Goal: Communication & Community: Answer question/provide support

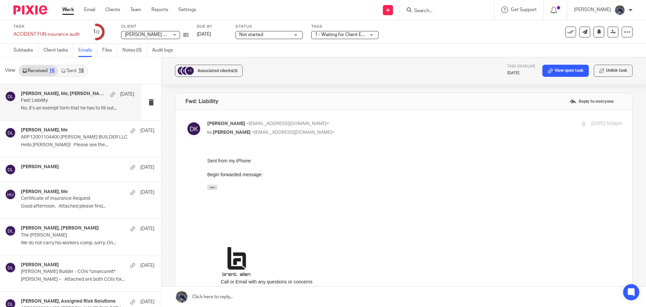
scroll to position [538, 0]
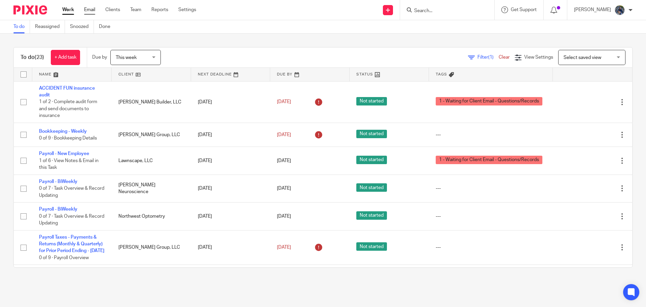
click at [90, 10] on link "Email" at bounding box center [89, 9] width 11 height 7
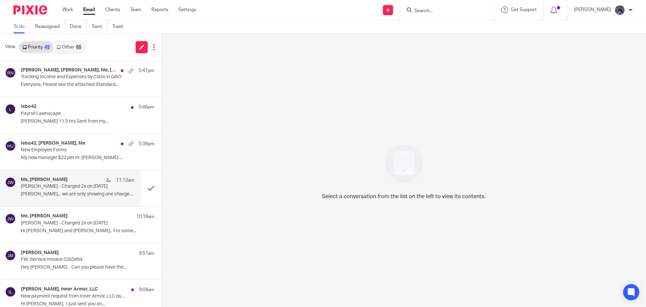
scroll to position [34, 0]
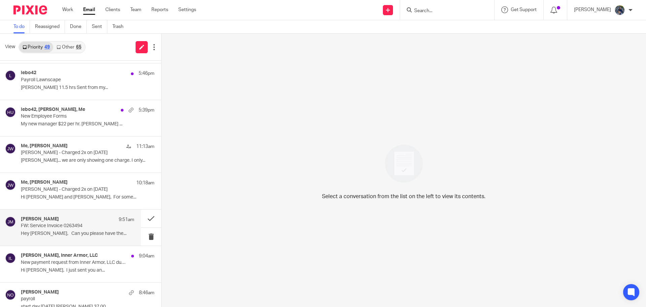
click at [65, 229] on div "Josh Meeker 9:51am FW: Service Invoice 0263494 Hey Holly, Can you please have t…" at bounding box center [77, 227] width 113 height 23
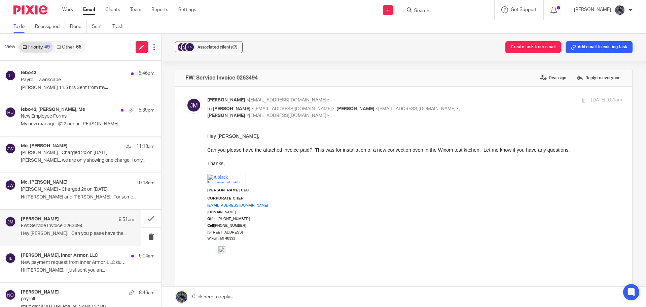
scroll to position [0, 0]
click at [143, 216] on button at bounding box center [151, 218] width 20 height 18
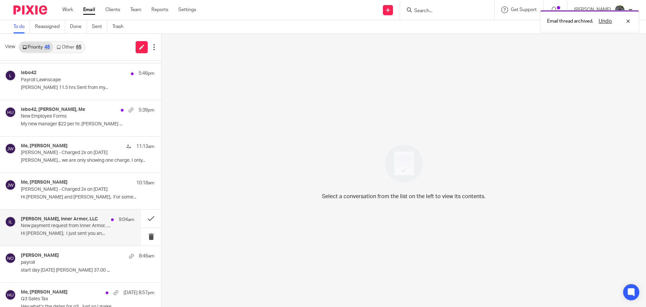
click at [88, 233] on p "Hi Holly, I just sent you an..." at bounding box center [77, 234] width 113 height 6
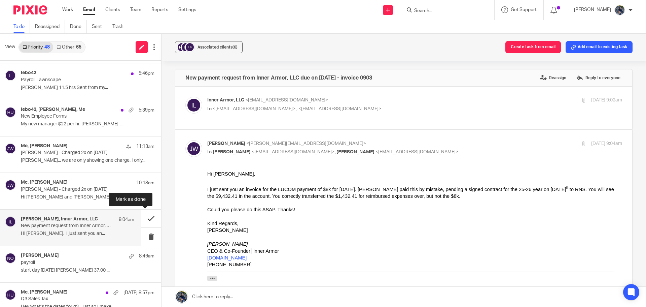
click at [143, 218] on button at bounding box center [151, 218] width 20 height 18
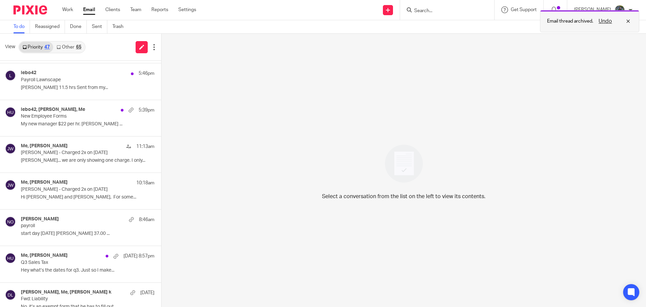
click at [603, 20] on button "Undo" at bounding box center [605, 21] width 17 height 8
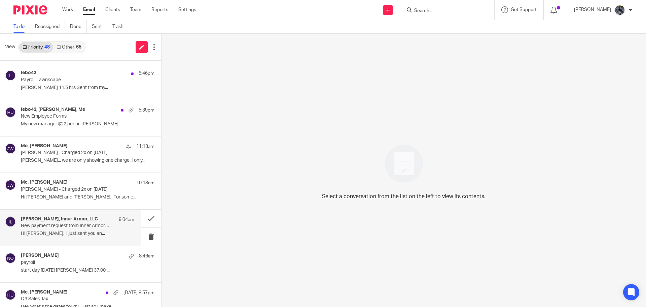
click at [77, 221] on h4 "John Wierenga, Inner Armor, LLC" at bounding box center [59, 219] width 77 height 6
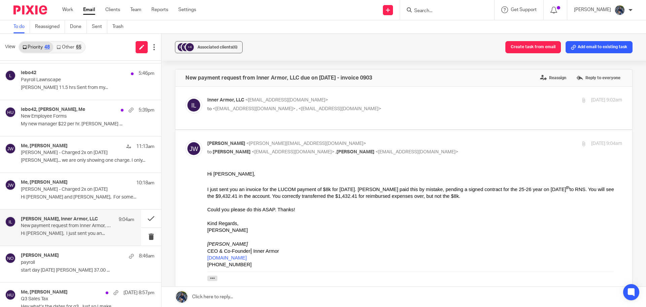
click at [224, 296] on link at bounding box center [404, 296] width 485 height 20
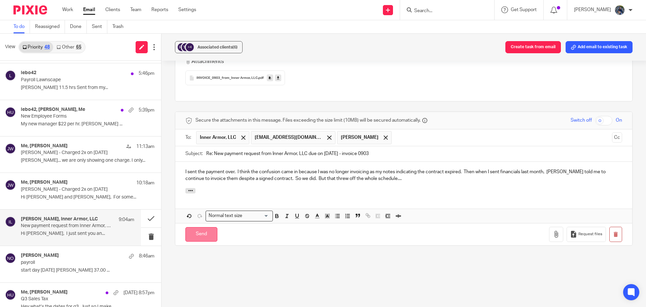
click at [204, 231] on input "Send" at bounding box center [201, 234] width 32 height 14
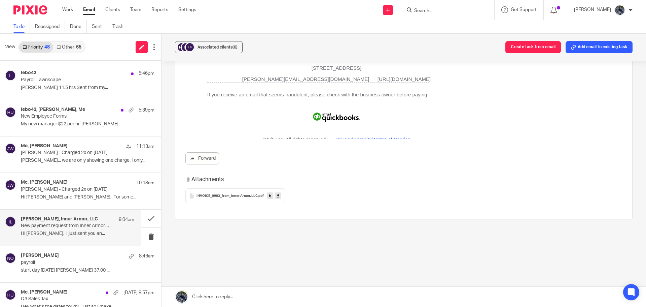
click at [220, 196] on span "INVOICE_0903_from_Inner Armor, LLC" at bounding box center [227, 196] width 61 height 4
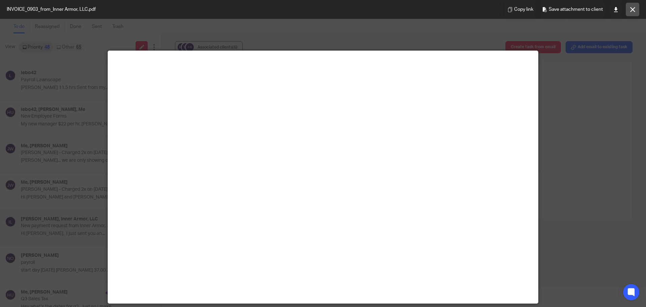
click at [636, 10] on button at bounding box center [632, 9] width 13 height 13
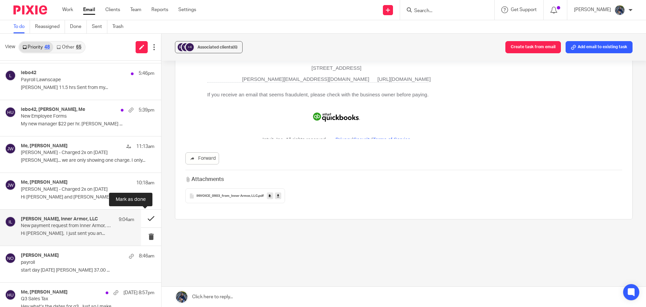
click at [144, 218] on button at bounding box center [151, 218] width 20 height 18
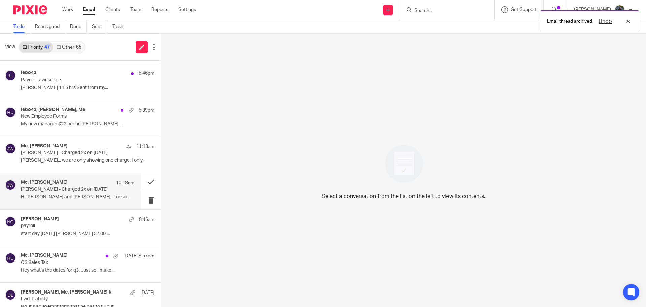
click at [57, 190] on p "[PERSON_NAME] - Charged 2x on [DATE]" at bounding box center [66, 189] width 91 height 6
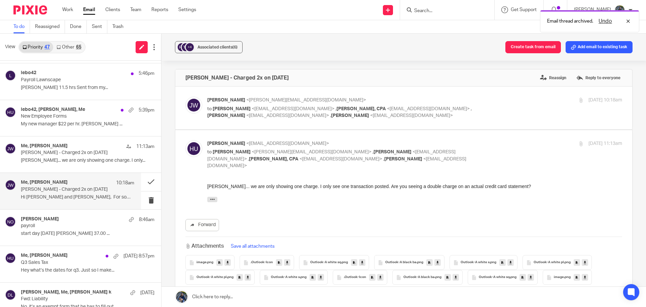
scroll to position [0, 0]
click at [93, 152] on p "[PERSON_NAME] - Charged 2x on [DATE]" at bounding box center [66, 153] width 91 height 6
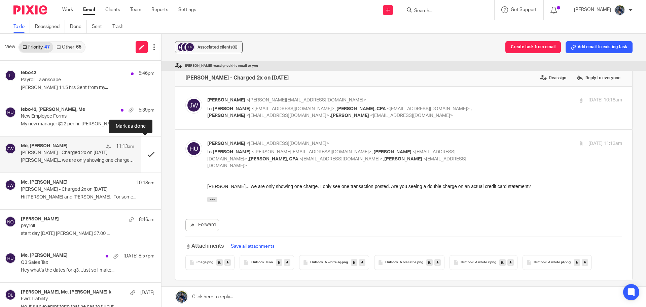
click at [142, 153] on button at bounding box center [151, 154] width 20 height 36
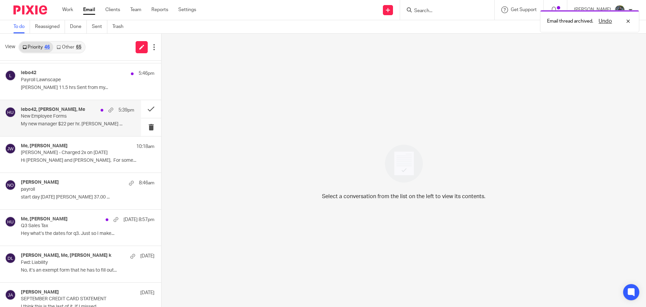
click at [88, 114] on p "New Employee Forms" at bounding box center [66, 116] width 91 height 6
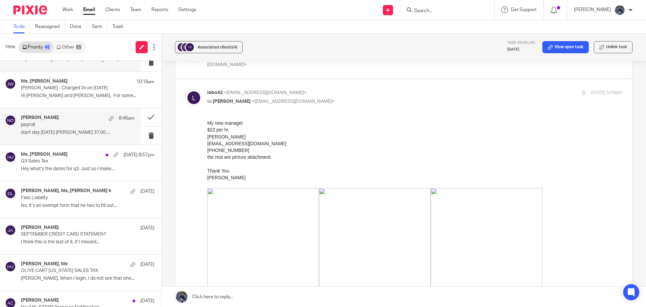
scroll to position [101, 0]
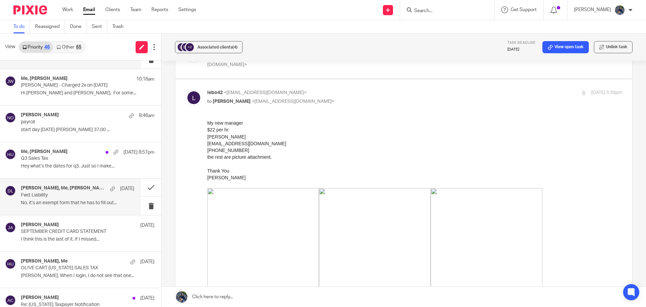
click at [68, 194] on p "Fwd: Liability" at bounding box center [66, 195] width 91 height 6
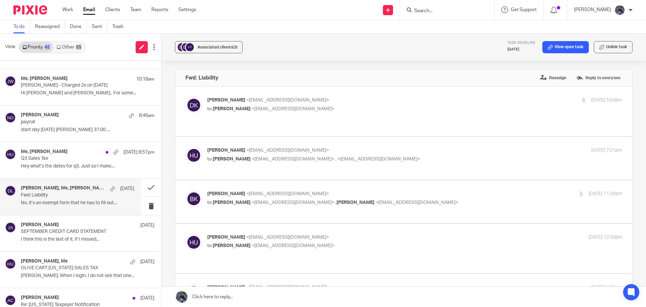
scroll to position [0, 0]
click at [146, 186] on button at bounding box center [151, 187] width 20 height 18
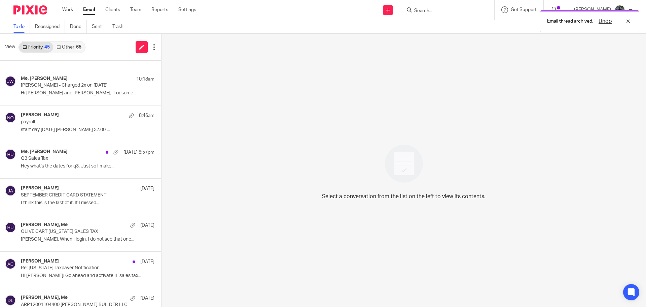
click at [73, 49] on link "Other 65" at bounding box center [68, 47] width 31 height 11
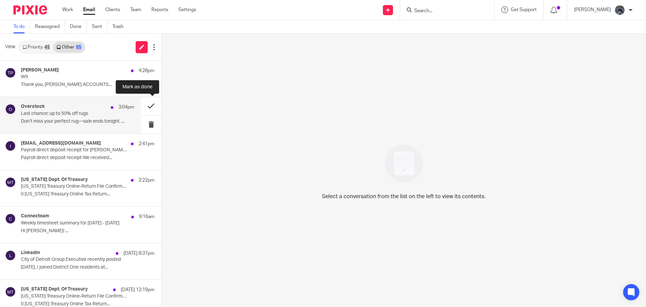
click at [143, 105] on button at bounding box center [151, 106] width 20 height 18
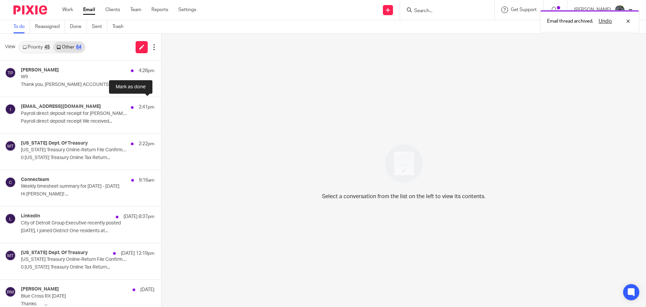
click at [161, 105] on button at bounding box center [163, 106] width 5 height 18
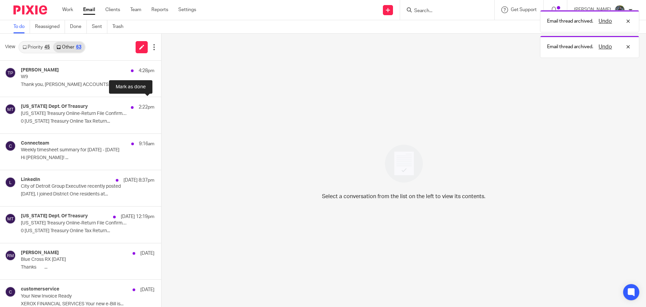
click at [161, 105] on button at bounding box center [163, 106] width 5 height 18
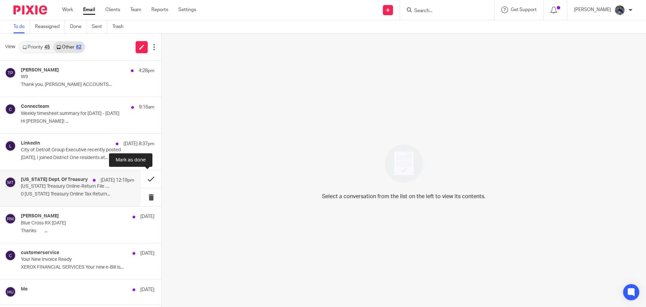
click at [145, 178] on button at bounding box center [151, 179] width 20 height 18
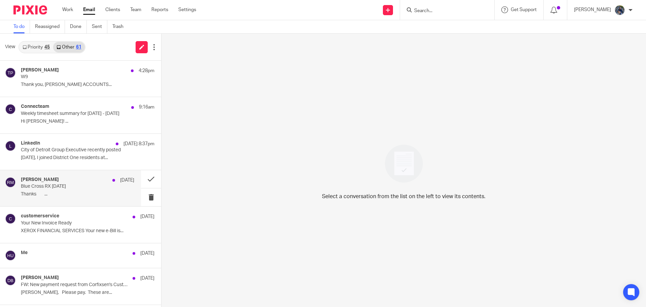
click at [75, 186] on p "Blue Cross RX Nov 2025" at bounding box center [66, 186] width 91 height 6
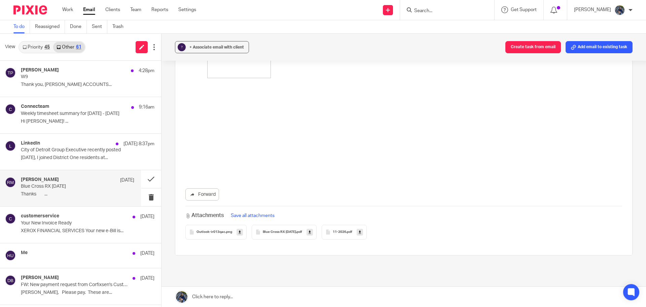
scroll to position [101, 0]
click at [337, 228] on span "11-2026" at bounding box center [339, 228] width 13 height 4
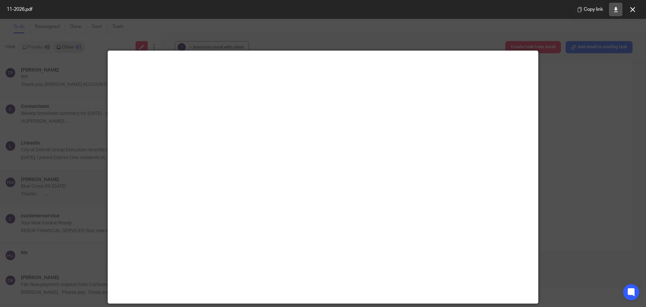
click at [617, 10] on icon at bounding box center [616, 9] width 5 height 5
click at [635, 11] on icon at bounding box center [632, 9] width 5 height 5
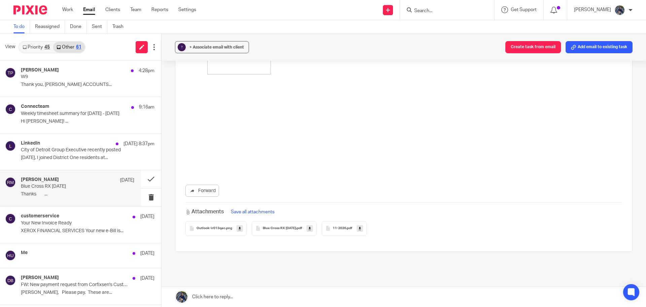
click at [296, 225] on div "Blue Cross RX Nov 2025 .pdf" at bounding box center [284, 228] width 65 height 15
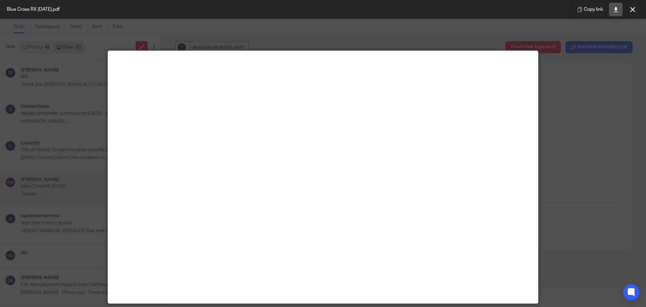
click at [612, 12] on link at bounding box center [615, 9] width 13 height 13
click at [633, 12] on icon at bounding box center [632, 9] width 5 height 5
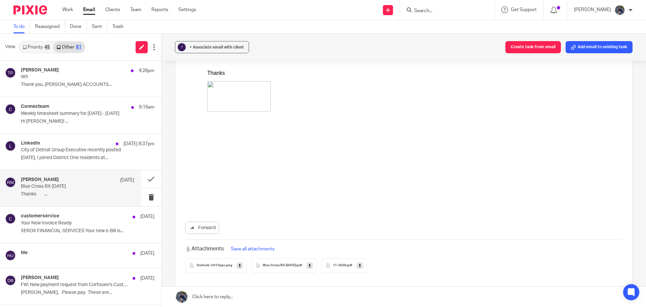
scroll to position [0, 0]
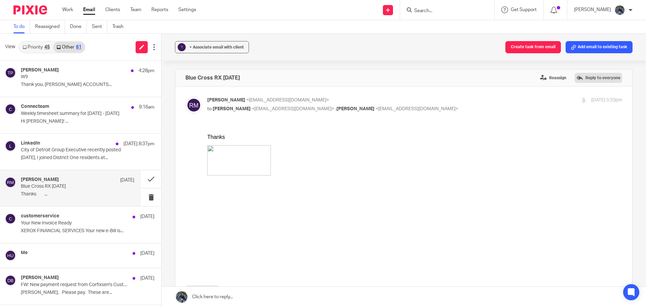
click at [588, 74] on label "Reply to everyone" at bounding box center [598, 78] width 47 height 10
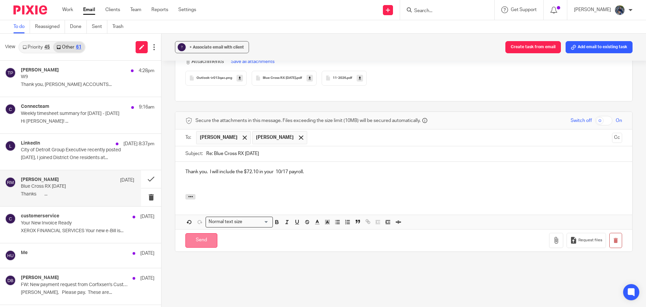
click at [206, 241] on input "Send" at bounding box center [201, 240] width 32 height 14
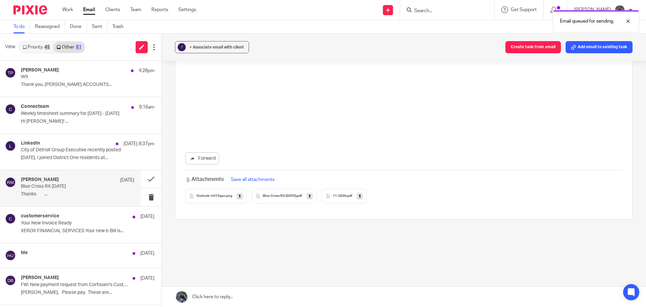
scroll to position [133, 0]
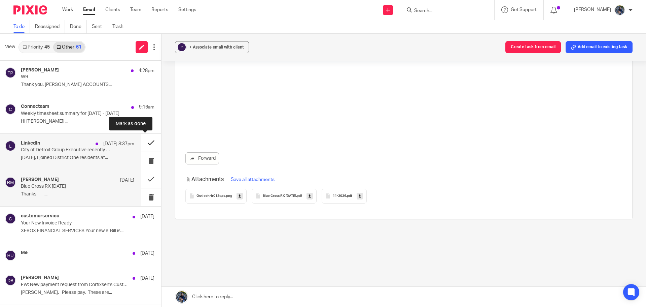
click at [147, 142] on button at bounding box center [151, 143] width 20 height 18
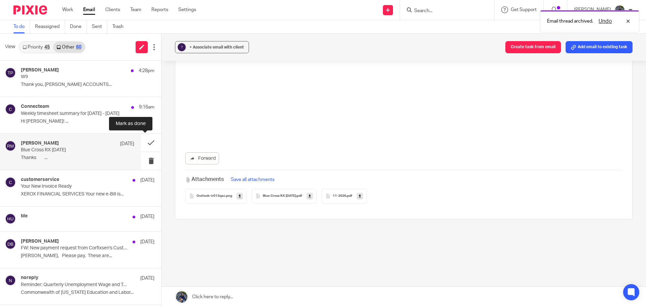
click at [147, 142] on button at bounding box center [151, 143] width 20 height 18
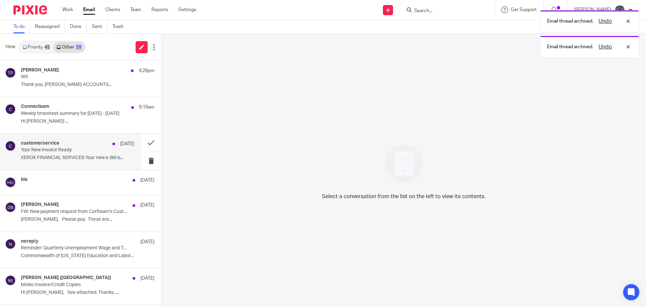
click at [90, 148] on p "Your New Invoice Ready" at bounding box center [66, 150] width 91 height 6
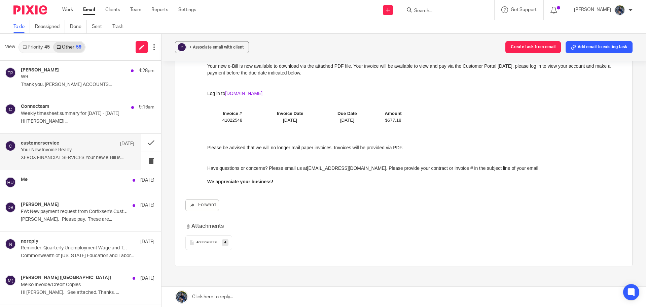
scroll to position [101, 0]
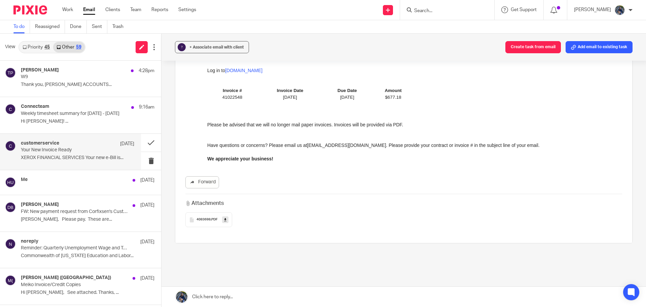
click at [225, 219] on icon at bounding box center [225, 219] width 2 height 5
click at [146, 143] on button at bounding box center [151, 143] width 20 height 18
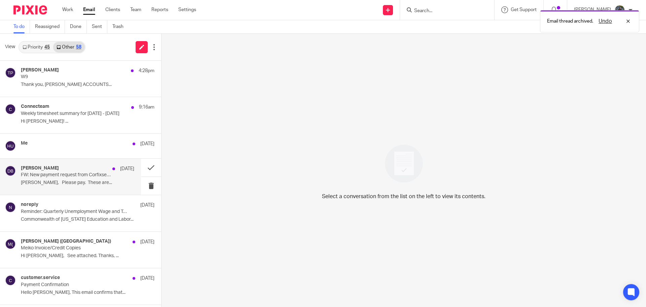
click at [91, 178] on p "FW: New payment request from Corfixsen's Custom Embroidery - invoice 3814" at bounding box center [66, 175] width 91 height 6
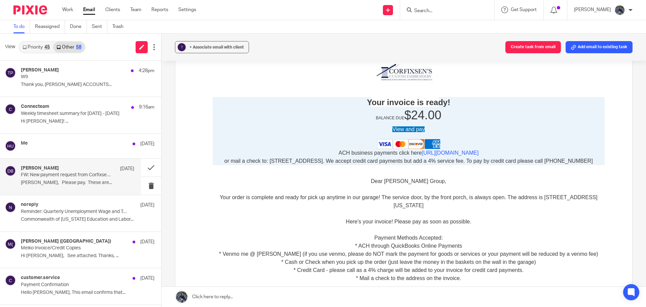
scroll to position [404, 0]
click at [398, 130] on span "View and pay" at bounding box center [408, 130] width 32 height 6
click at [145, 166] on button at bounding box center [151, 168] width 20 height 18
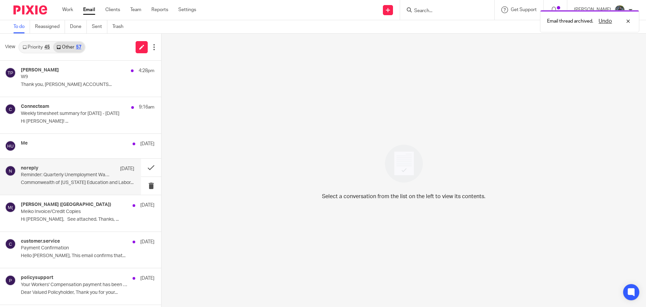
click at [80, 178] on div "noreply Oct 7 Reminder: Quarterly Unemployment Wage and Tax Report Due Soon Com…" at bounding box center [77, 176] width 113 height 23
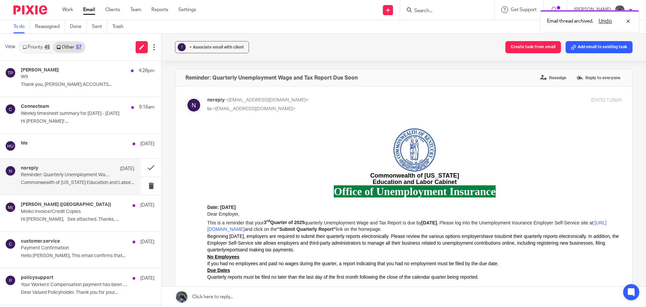
scroll to position [0, 0]
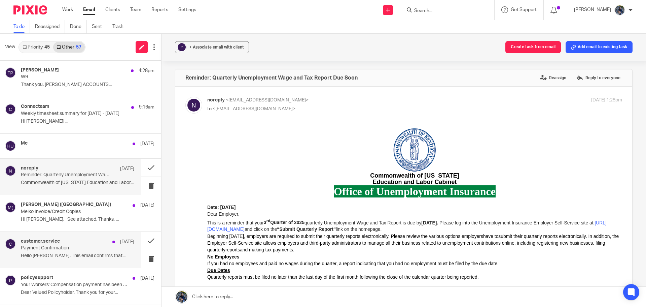
click at [67, 250] on p "Payment Confirmation" at bounding box center [66, 248] width 91 height 6
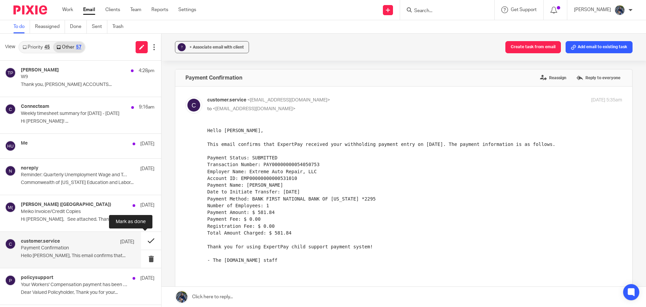
click at [143, 238] on button at bounding box center [151, 241] width 20 height 18
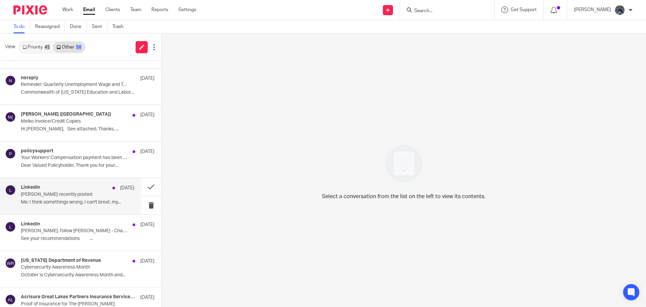
scroll to position [101, 0]
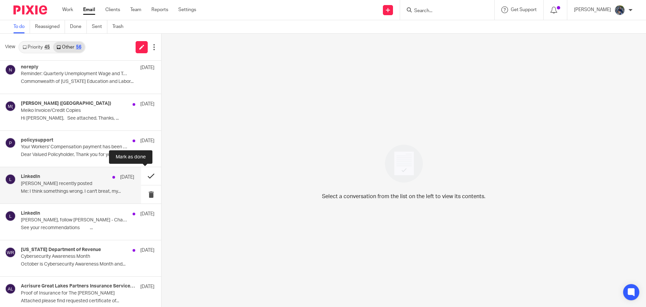
click at [143, 178] on button at bounding box center [151, 176] width 20 height 18
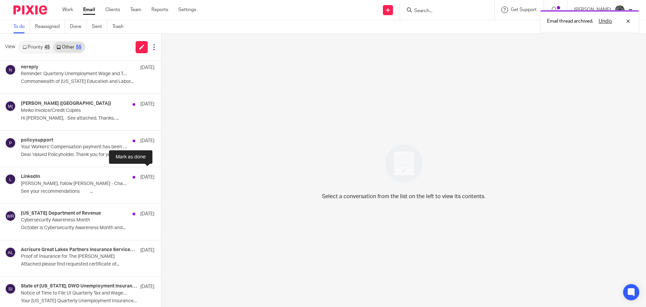
click at [161, 178] on button at bounding box center [163, 176] width 5 height 18
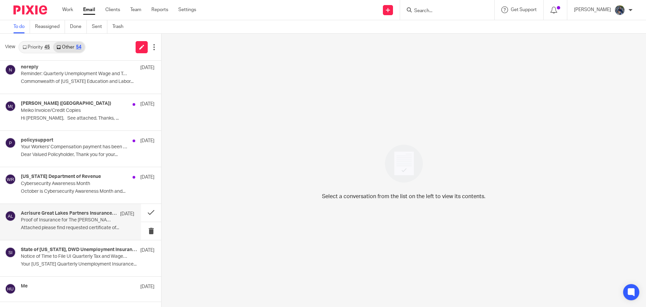
click at [108, 209] on div "Acrisure Great Lakes Partners Insurance Services, LLC Oct 2 Proof of Insurance …" at bounding box center [70, 222] width 141 height 36
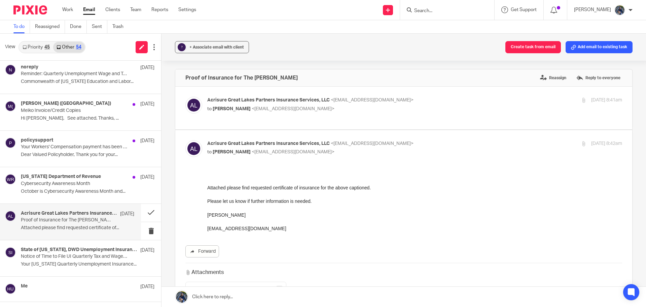
scroll to position [0, 0]
click at [253, 109] on span "<hollyutting@gmail.com>" at bounding box center [293, 108] width 83 height 5
checkbox input "true"
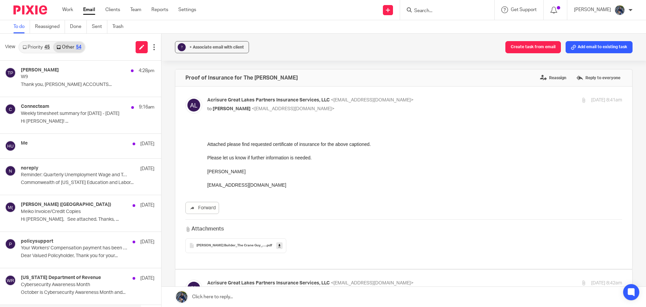
click at [30, 44] on link "Priority 45" at bounding box center [36, 47] width 34 height 11
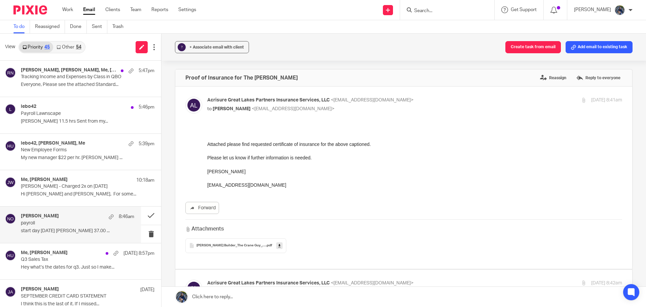
click at [44, 225] on p "payroll" at bounding box center [66, 223] width 91 height 6
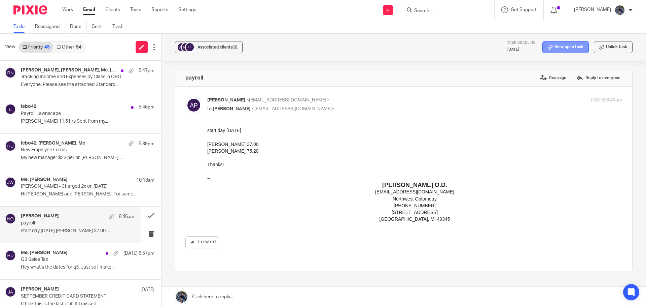
click at [547, 50] on link "View open task" at bounding box center [565, 47] width 46 height 12
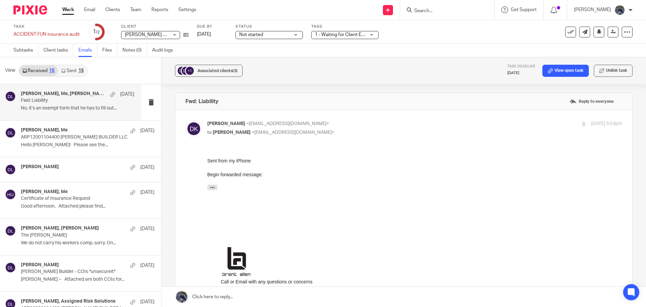
scroll to position [538, 0]
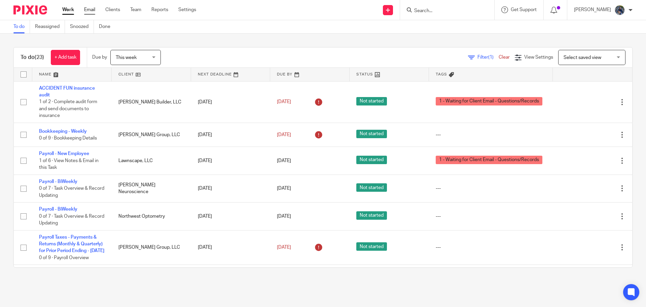
click at [85, 11] on link "Email" at bounding box center [89, 9] width 11 height 7
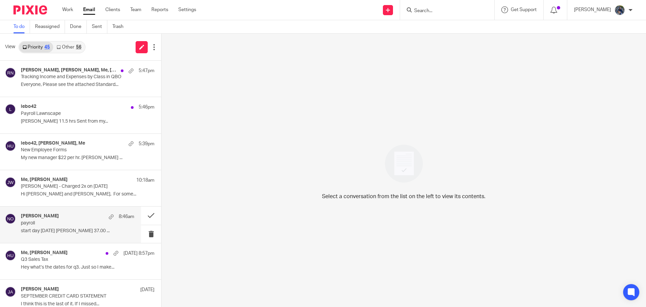
click at [61, 227] on div "Anne Pfeffer-Einig 8:46am payroll start day Sept 29th Joanne Osmer 37.00 ..." at bounding box center [77, 224] width 113 height 23
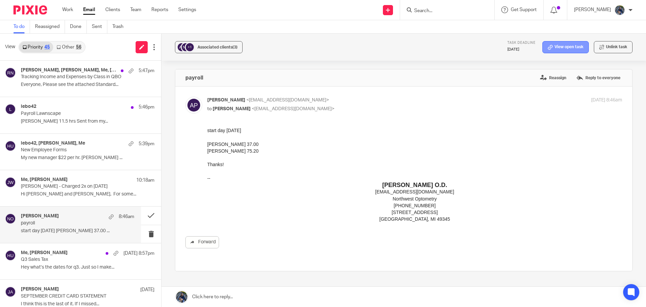
click at [553, 48] on link "View open task" at bounding box center [565, 47] width 46 height 12
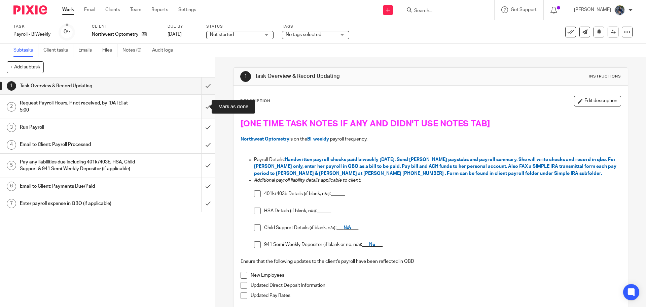
click at [201, 107] on input "submit" at bounding box center [107, 107] width 215 height 24
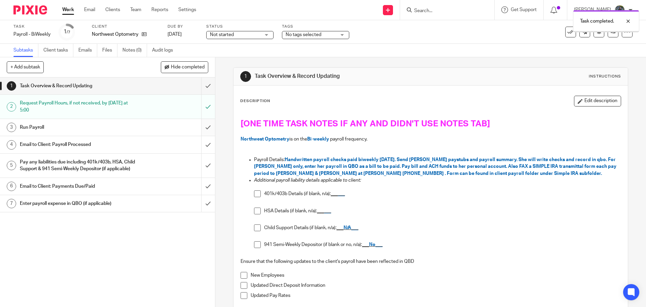
click at [200, 131] on input "submit" at bounding box center [107, 127] width 215 height 17
click at [173, 147] on div "Email to Client: Payroll Processed" at bounding box center [107, 144] width 175 height 10
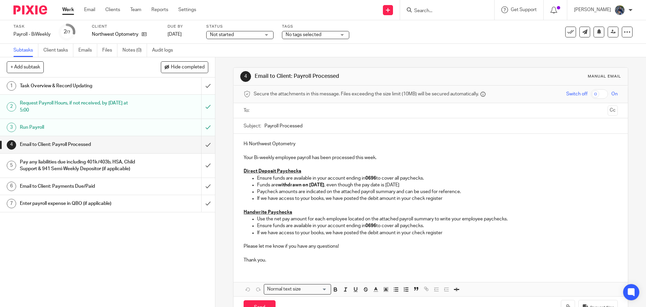
click at [274, 117] on div at bounding box center [430, 110] width 353 height 15
click at [274, 112] on input "text" at bounding box center [430, 111] width 349 height 8
click at [265, 126] on input "Payroll Processed" at bounding box center [441, 127] width 353 height 15
type input "10.16.25 Payroll Processed"
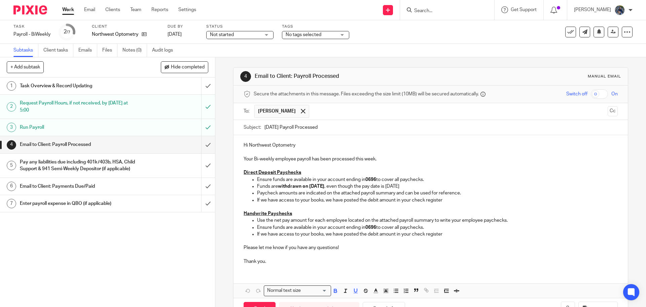
click at [313, 171] on p "Direct Deposit Paychecks" at bounding box center [431, 172] width 374 height 7
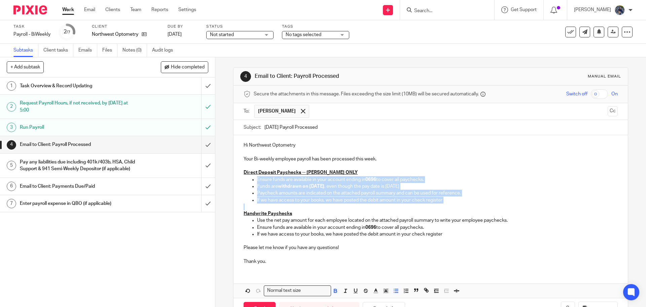
drag, startPoint x: 245, startPoint y: 180, endPoint x: 456, endPoint y: 205, distance: 212.9
click at [456, 205] on div "Hi Northwest Optometry Your Bi-weekly employee payroll has been processed this …" at bounding box center [431, 202] width 394 height 135
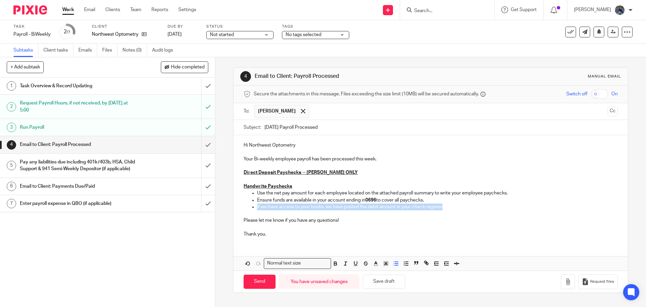
drag, startPoint x: 256, startPoint y: 207, endPoint x: 445, endPoint y: 206, distance: 189.1
click at [445, 206] on p "If we have access to your books, we have posted the debit amount in your check …" at bounding box center [437, 206] width 360 height 7
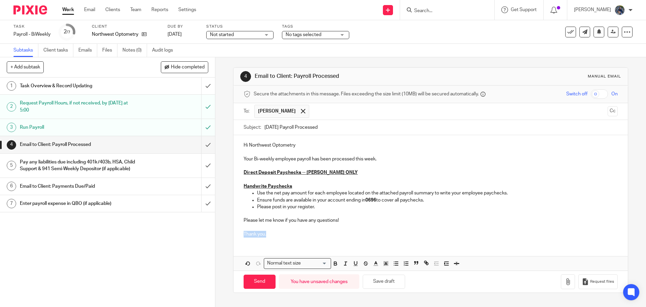
drag, startPoint x: 240, startPoint y: 233, endPoint x: 290, endPoint y: 232, distance: 50.5
click at [290, 232] on div "Hi Northwest Optometry Your Bi-weekly employee payroll has been processed this …" at bounding box center [431, 188] width 394 height 107
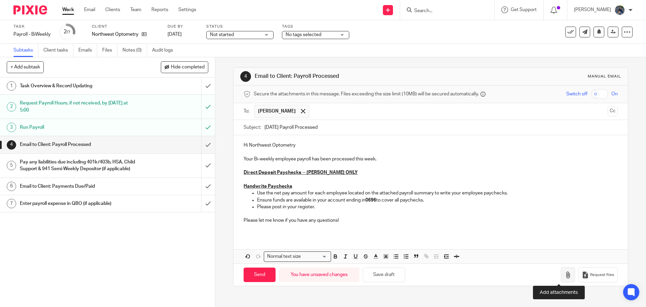
click at [565, 273] on icon "button" at bounding box center [568, 274] width 7 height 7
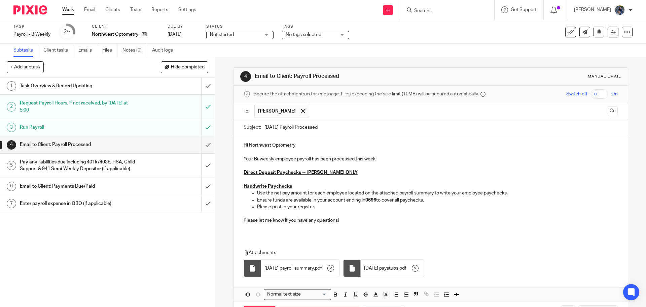
scroll to position [27, 0]
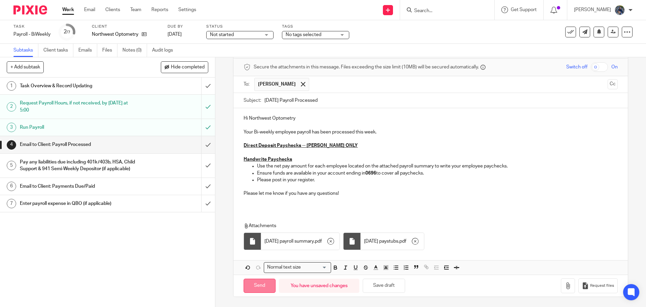
click at [251, 283] on input "Send" at bounding box center [260, 285] width 32 height 14
type input "Sent"
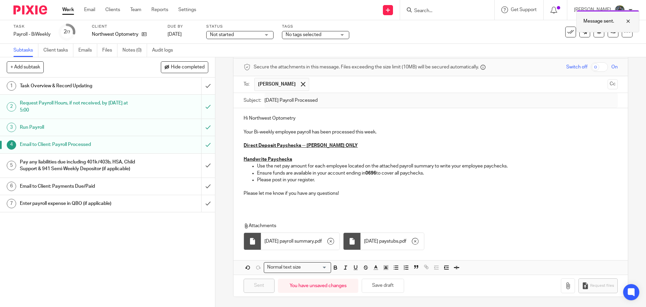
click at [629, 20] on div at bounding box center [623, 21] width 18 height 8
click at [175, 174] on div "Pay any liabilities due including 401k/403b, HSA, Child Support & 941 Semi-Week…" at bounding box center [107, 165] width 175 height 17
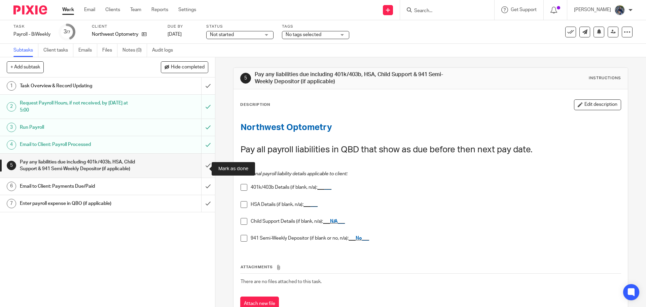
click at [204, 171] on input "submit" at bounding box center [107, 165] width 215 height 24
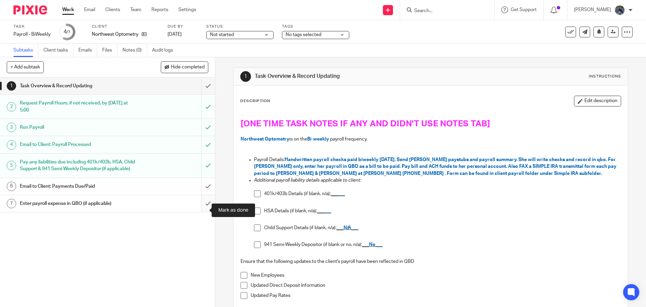
click at [203, 211] on input "submit" at bounding box center [107, 203] width 215 height 17
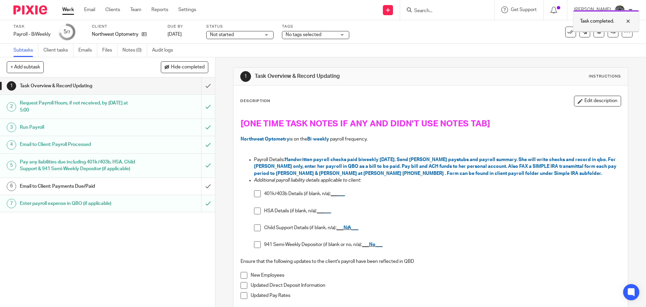
click at [630, 21] on div at bounding box center [623, 21] width 18 height 8
click at [567, 31] on icon at bounding box center [570, 32] width 7 height 7
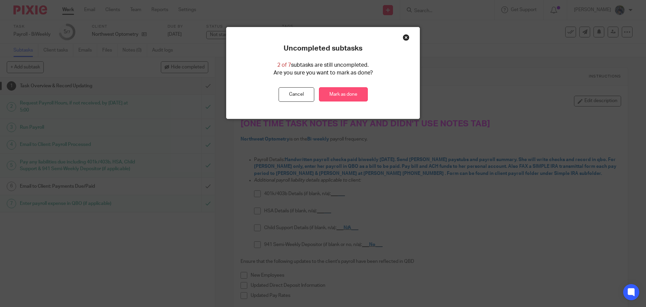
click at [330, 91] on link "Mark as done" at bounding box center [343, 94] width 49 height 14
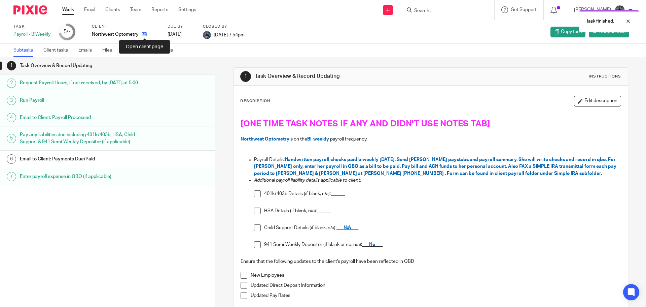
click at [146, 33] on icon at bounding box center [144, 34] width 5 height 5
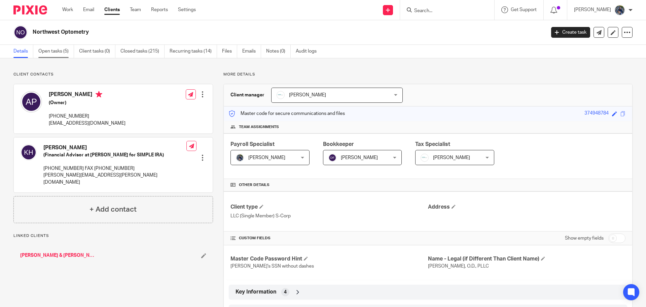
click at [52, 51] on link "Open tasks (5)" at bounding box center [56, 51] width 36 height 13
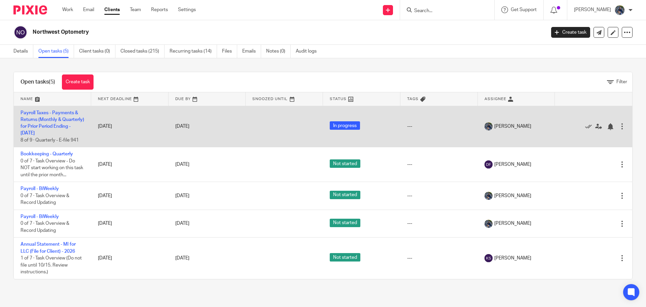
click at [44, 116] on td "Payroll Taxes - Payments & Returns (Monthly & Quarterly) for Prior Period Endin…" at bounding box center [52, 126] width 77 height 41
click at [46, 110] on link "Payroll Taxes - Payments & Returns (Monthly & Quarterly) for Prior Period Endin…" at bounding box center [53, 122] width 64 height 25
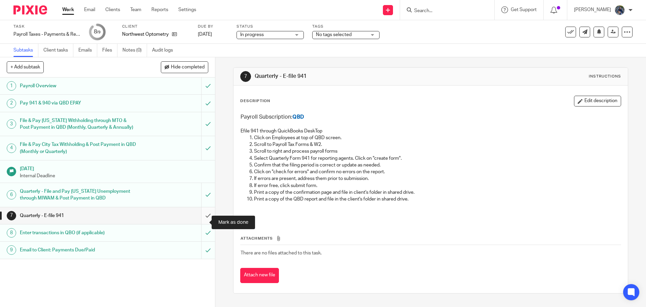
click at [201, 218] on input "submit" at bounding box center [107, 215] width 215 height 17
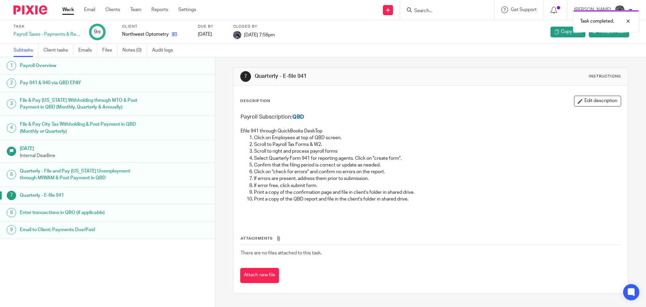
click at [172, 33] on icon at bounding box center [174, 34] width 5 height 5
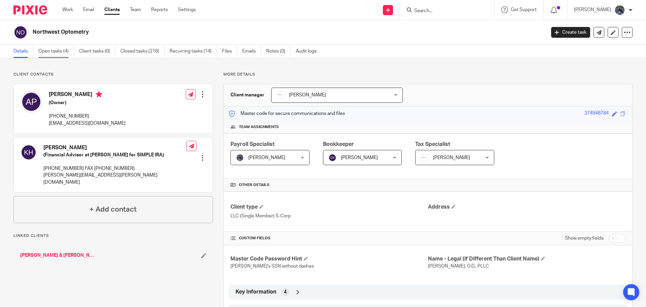
click at [48, 54] on link "Open tasks (4)" at bounding box center [56, 51] width 36 height 13
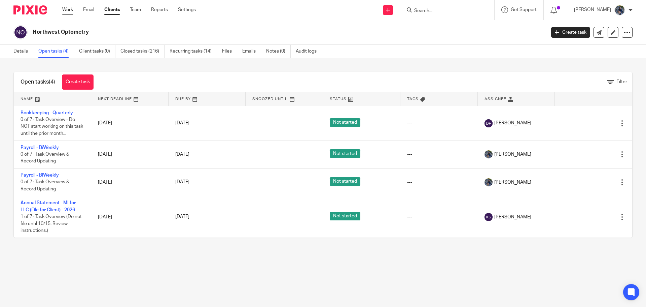
click at [65, 9] on link "Work" at bounding box center [67, 9] width 11 height 7
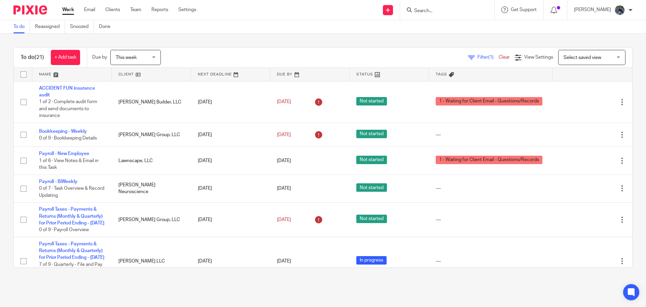
click at [70, 10] on link "Work" at bounding box center [68, 9] width 12 height 7
click at [95, 10] on link "Email" at bounding box center [89, 9] width 11 height 7
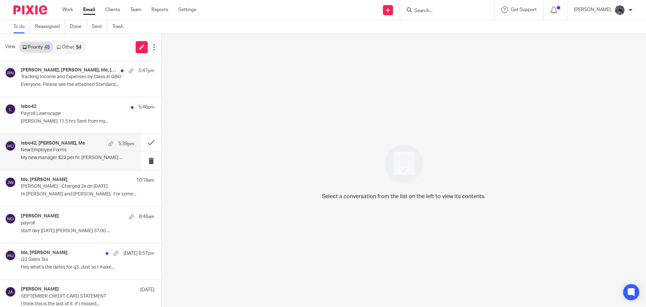
click at [74, 156] on p "My new manager $22 per hr. [PERSON_NAME] ..." at bounding box center [77, 158] width 113 height 6
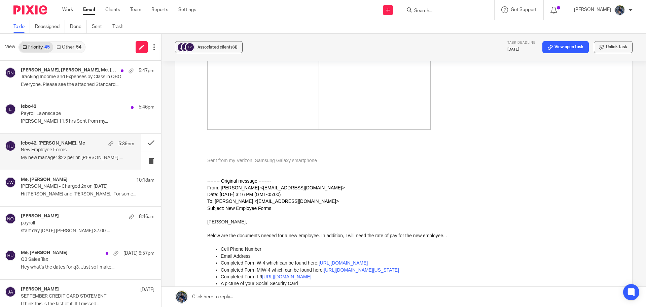
scroll to position [572, 0]
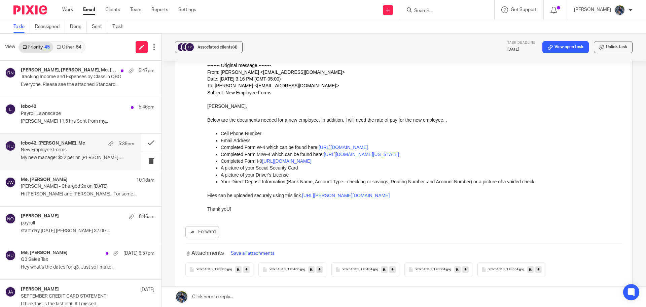
click at [245, 267] on icon at bounding box center [246, 269] width 2 height 5
click at [318, 267] on icon at bounding box center [319, 269] width 2 height 5
click at [392, 267] on icon at bounding box center [392, 269] width 2 height 5
click at [465, 266] on link at bounding box center [465, 269] width 6 height 7
click at [538, 267] on icon at bounding box center [538, 269] width 2 height 5
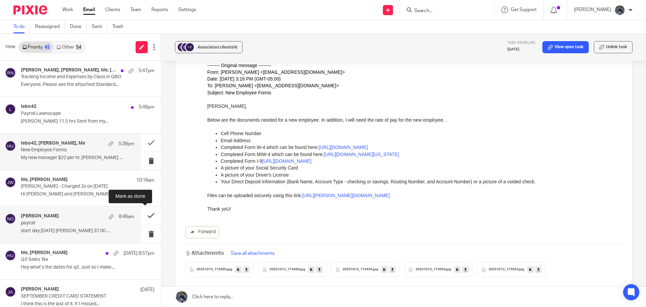
click at [145, 215] on button at bounding box center [151, 215] width 20 height 18
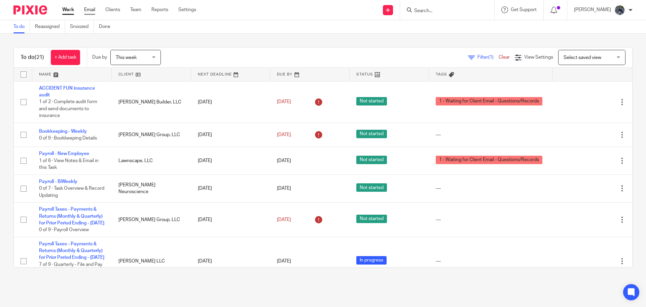
click at [94, 7] on link "Email" at bounding box center [89, 9] width 11 height 7
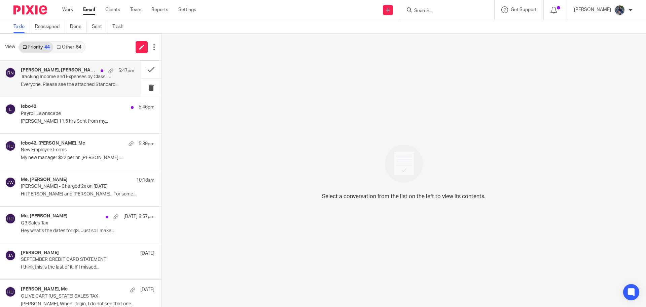
click at [59, 73] on div "[PERSON_NAME], [PERSON_NAME], Me, [PERSON_NAME], [PERSON_NAME], [PERSON_NAME], …" at bounding box center [77, 70] width 113 height 7
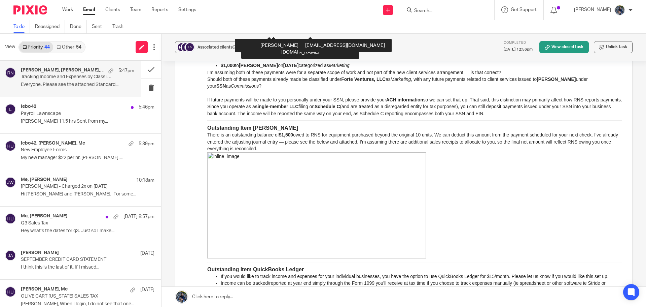
scroll to position [774, 0]
